Goal: Transaction & Acquisition: Purchase product/service

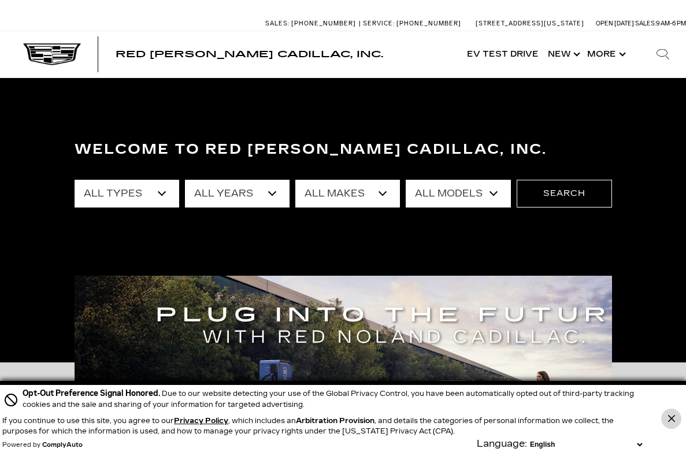
click at [672, 415] on icon "Close Button" at bounding box center [671, 418] width 7 height 7
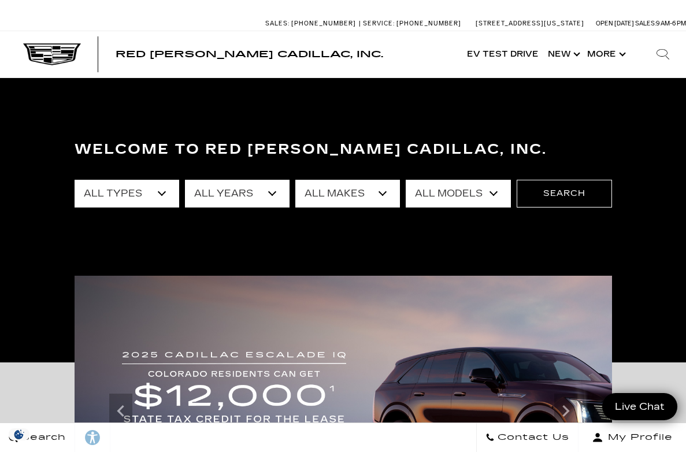
click at [510, 192] on select "All Models 300 A6 Colorado Corvette Grand Sport Crosstrek CT4 CT5 Escalade Esca…" at bounding box center [458, 194] width 105 height 28
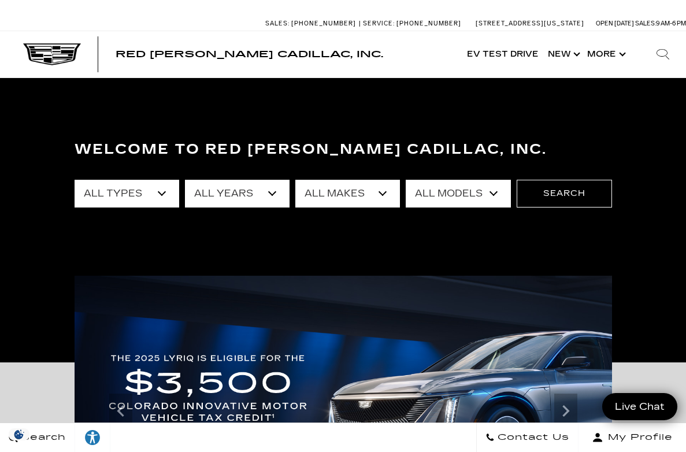
select select "CT4"
click at [146, 189] on select "All Types New Demo" at bounding box center [127, 194] width 105 height 28
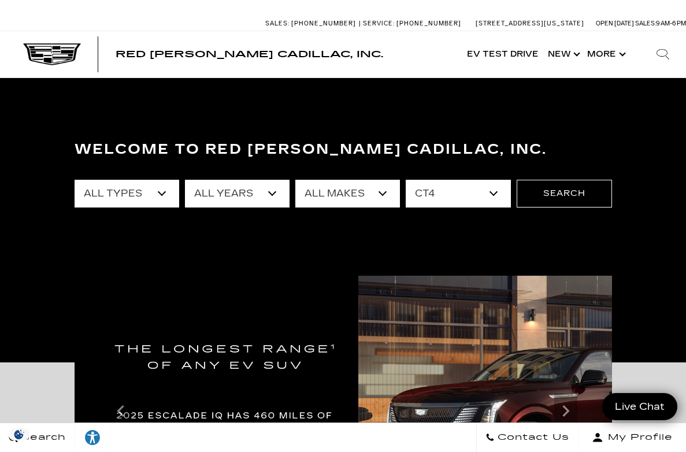
click at [268, 191] on select "All Years 2025 2024" at bounding box center [237, 194] width 105 height 28
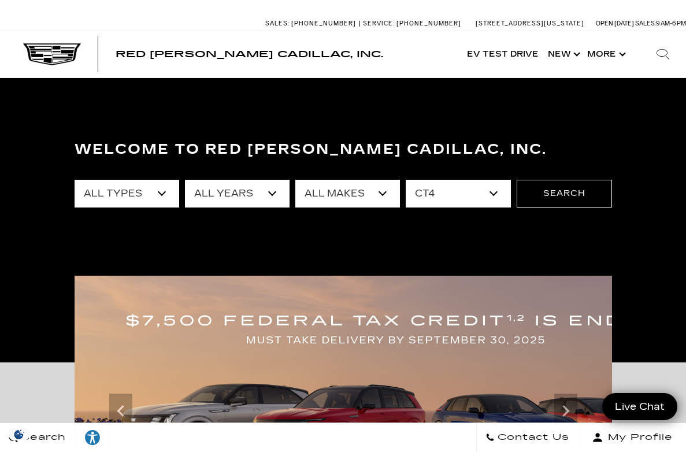
select select "2024"
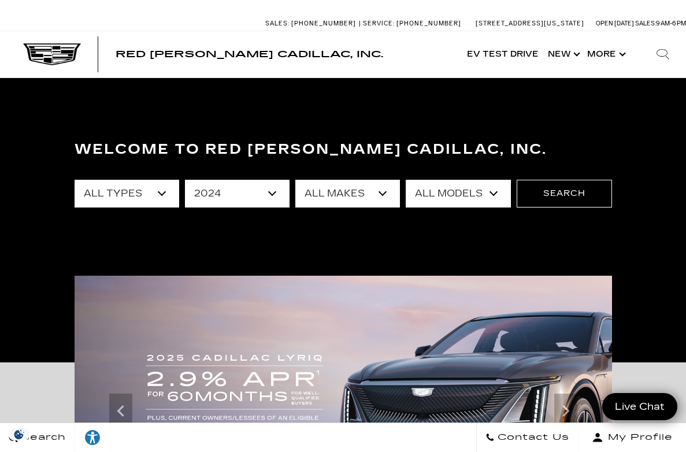
click at [393, 191] on select "All Makes Cadillac" at bounding box center [347, 194] width 105 height 28
select select "Cadillac"
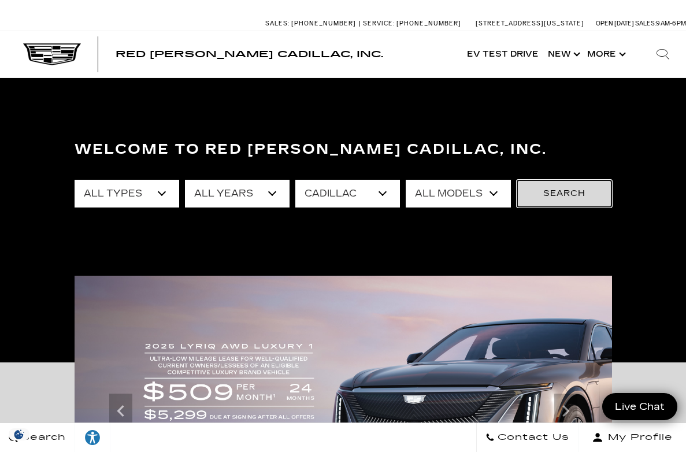
click at [582, 191] on button "Search" at bounding box center [564, 194] width 95 height 28
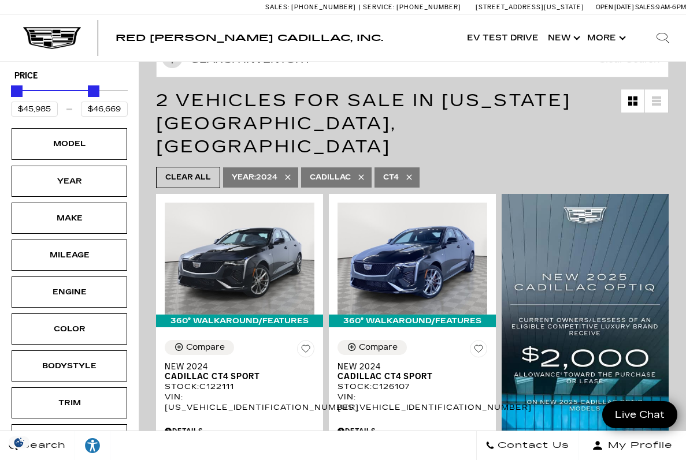
scroll to position [151, 0]
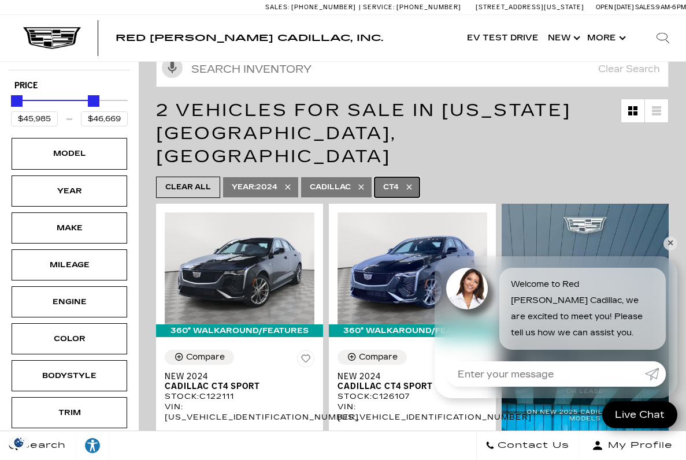
click at [392, 180] on span "CT4" at bounding box center [391, 187] width 16 height 14
type input "$125,000"
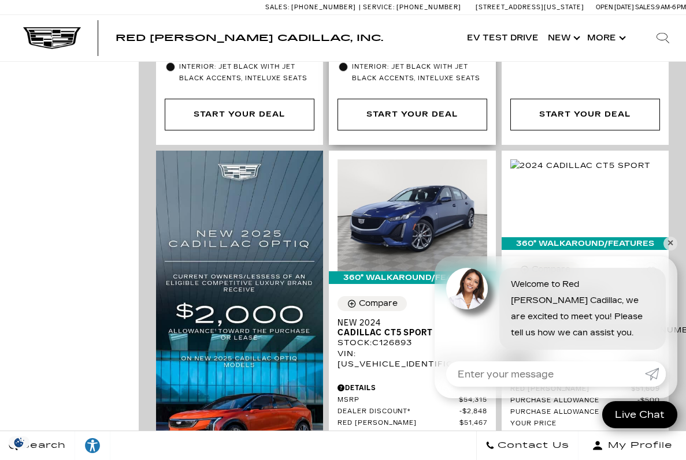
scroll to position [727, 0]
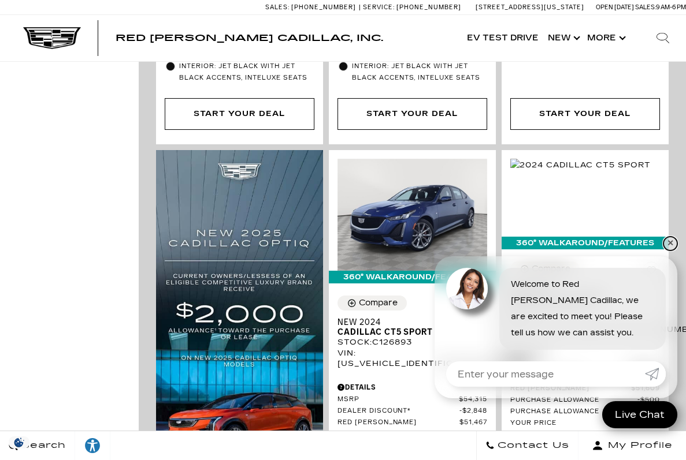
click at [670, 240] on link "✕" at bounding box center [670, 244] width 14 height 14
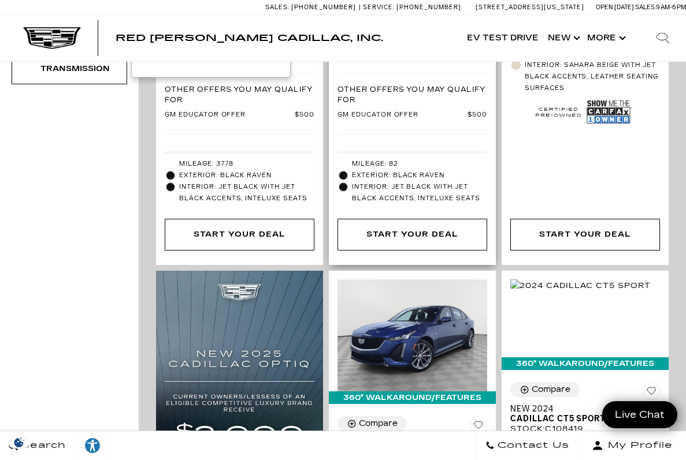
scroll to position [337, 0]
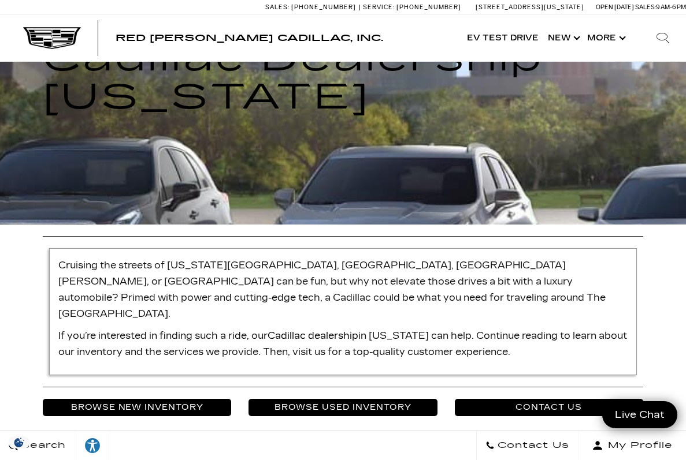
scroll to position [339, 0]
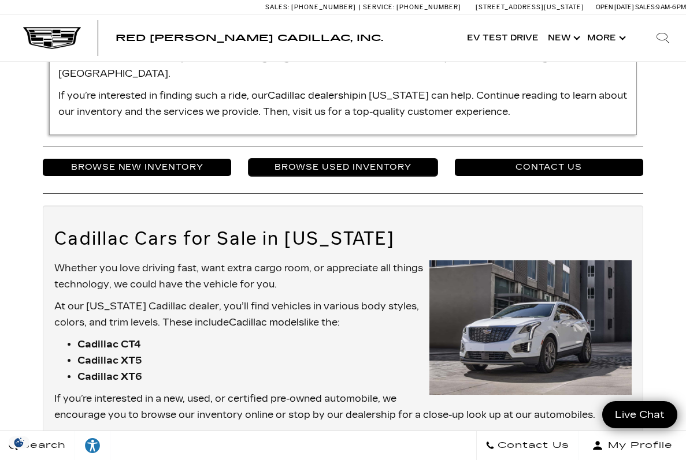
click at [374, 159] on link "Browse Used Inventory" at bounding box center [342, 167] width 188 height 17
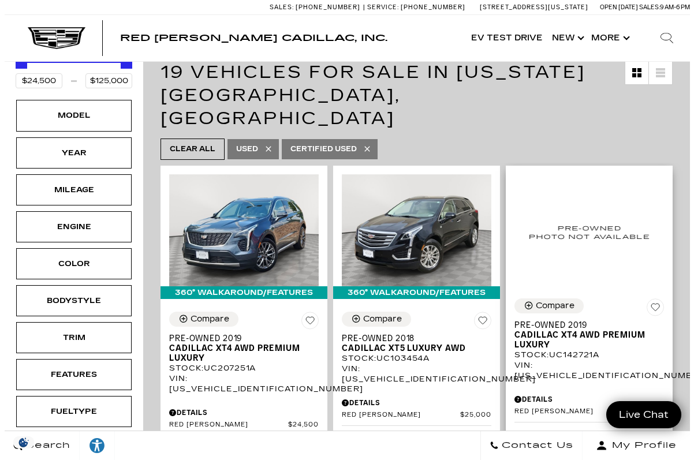
scroll to position [214, 0]
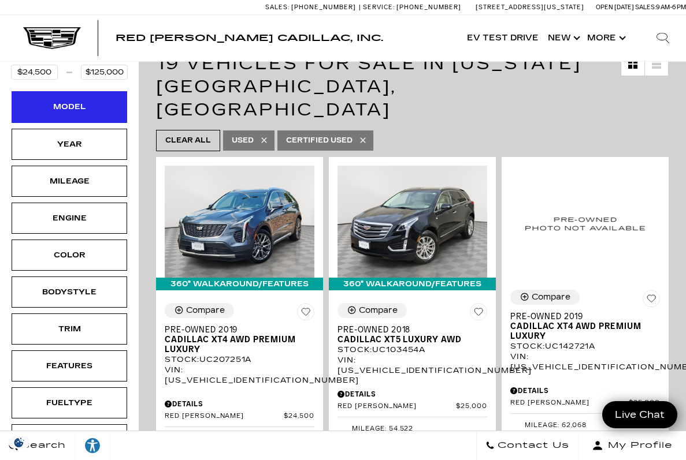
click at [81, 101] on div "Model" at bounding box center [69, 107] width 58 height 13
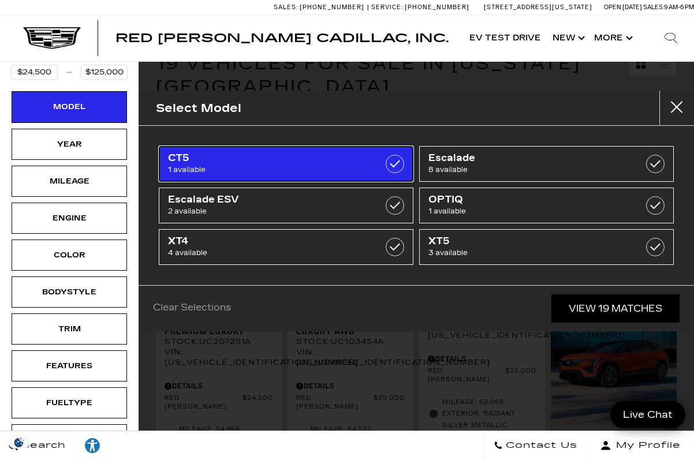
click at [182, 162] on span "CT5" at bounding box center [268, 159] width 201 height 12
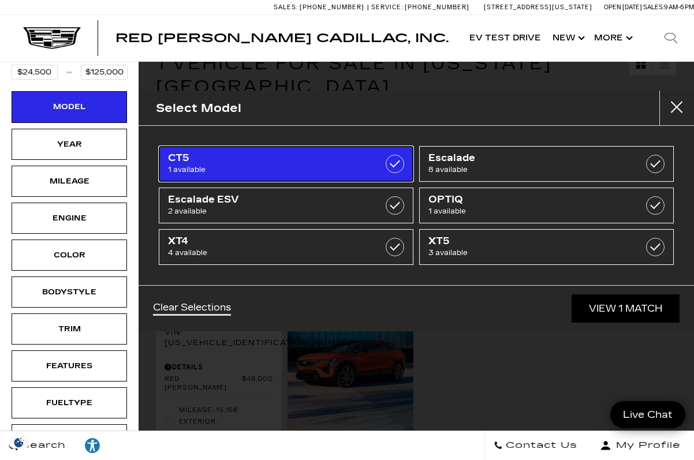
type input "$48,000"
checkbox input "true"
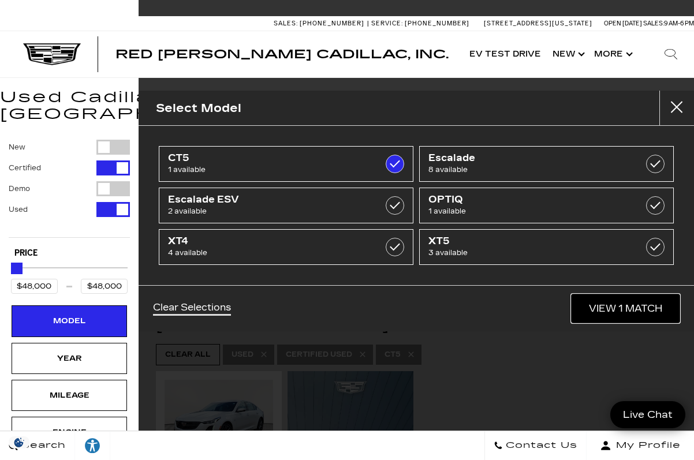
click at [599, 310] on link "View 1 Match" at bounding box center [626, 309] width 108 height 28
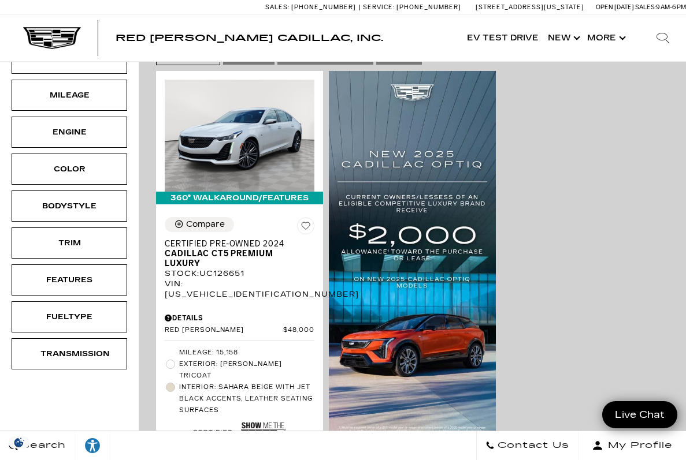
scroll to position [303, 0]
